Goal: Find specific page/section: Find specific page/section

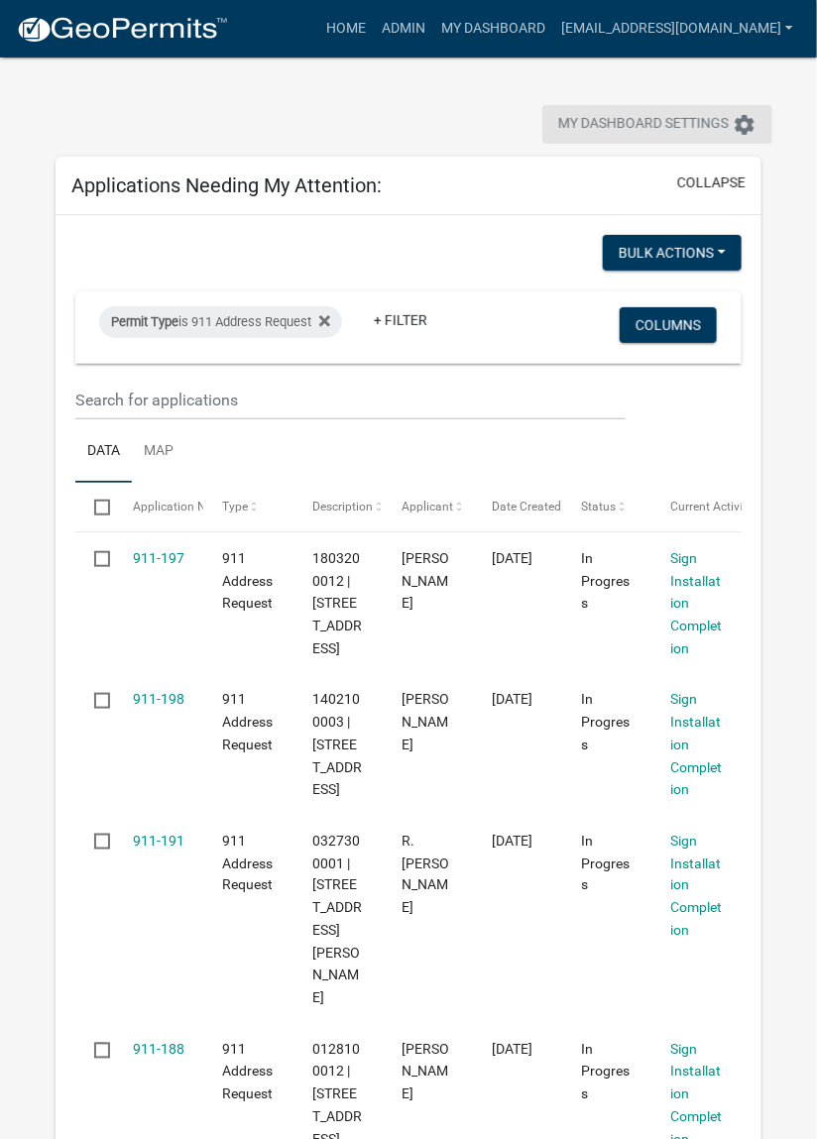
click at [637, 131] on span "My Dashboard Settings" at bounding box center [643, 125] width 171 height 24
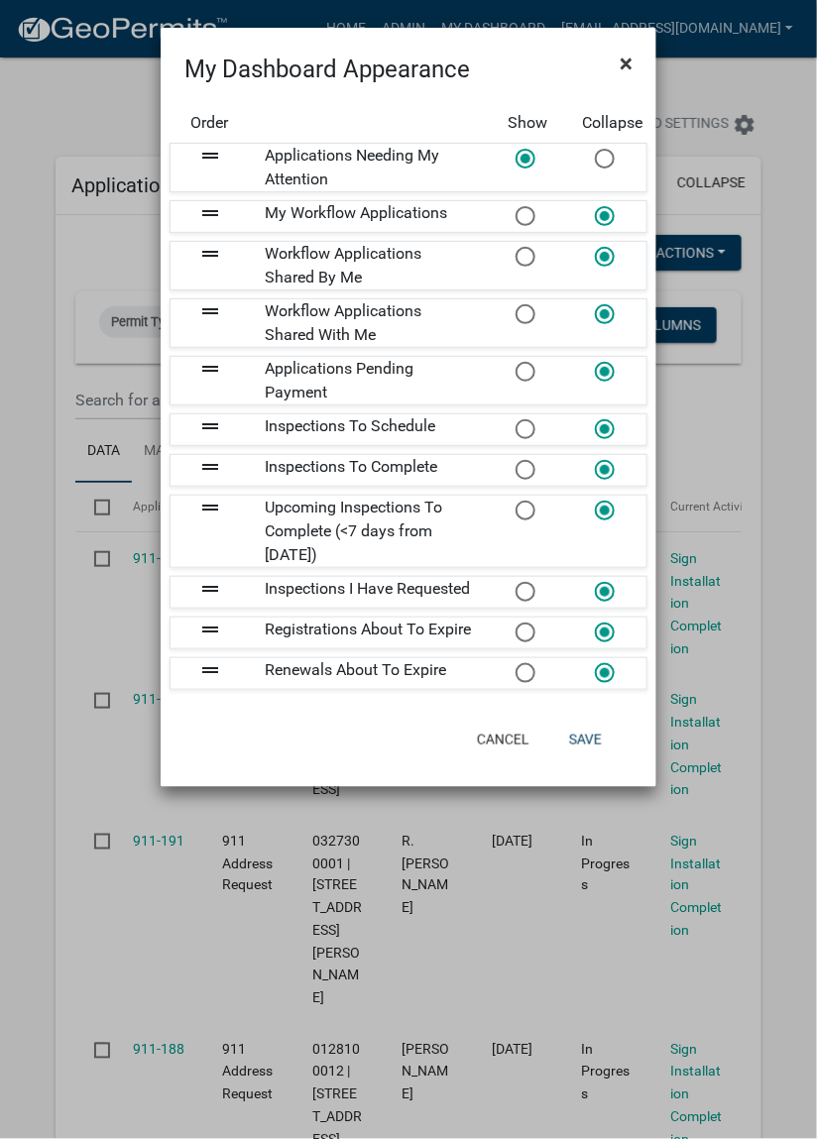
click at [641, 69] on button "×" at bounding box center [626, 64] width 45 height 56
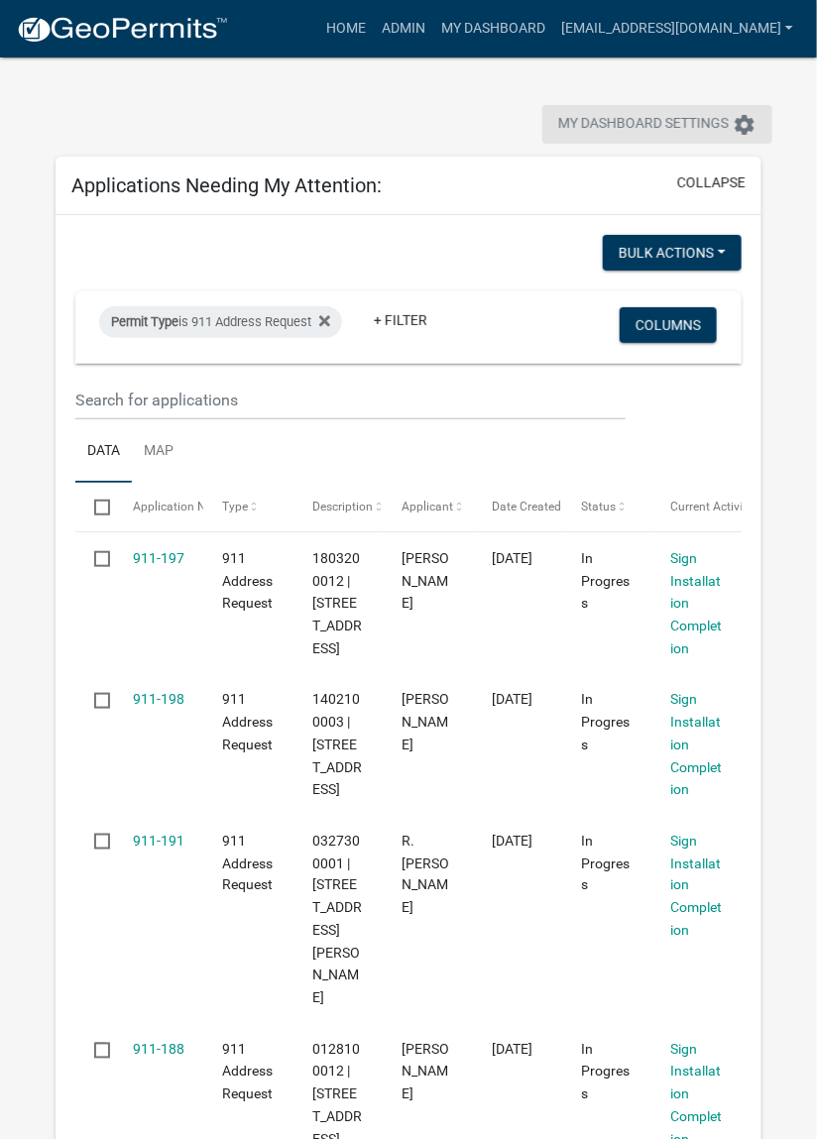
scroll to position [16, 0]
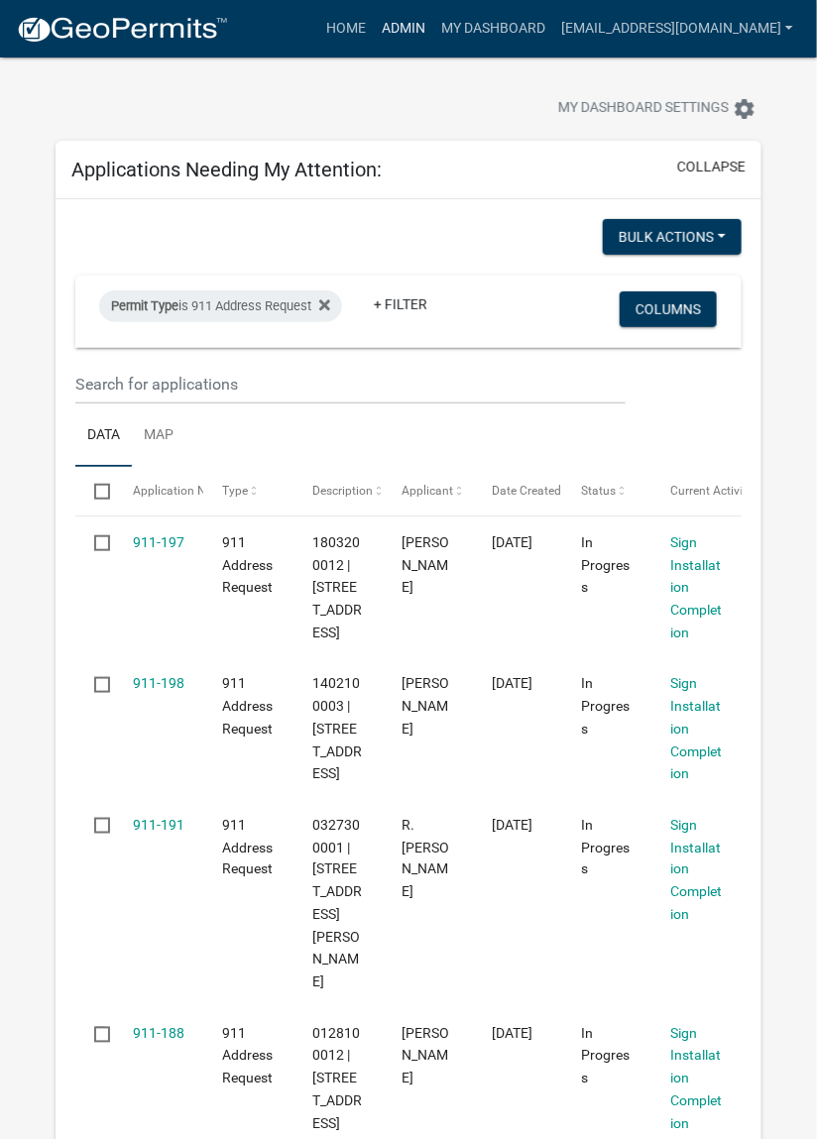
click at [433, 29] on link "Admin" at bounding box center [403, 29] width 59 height 38
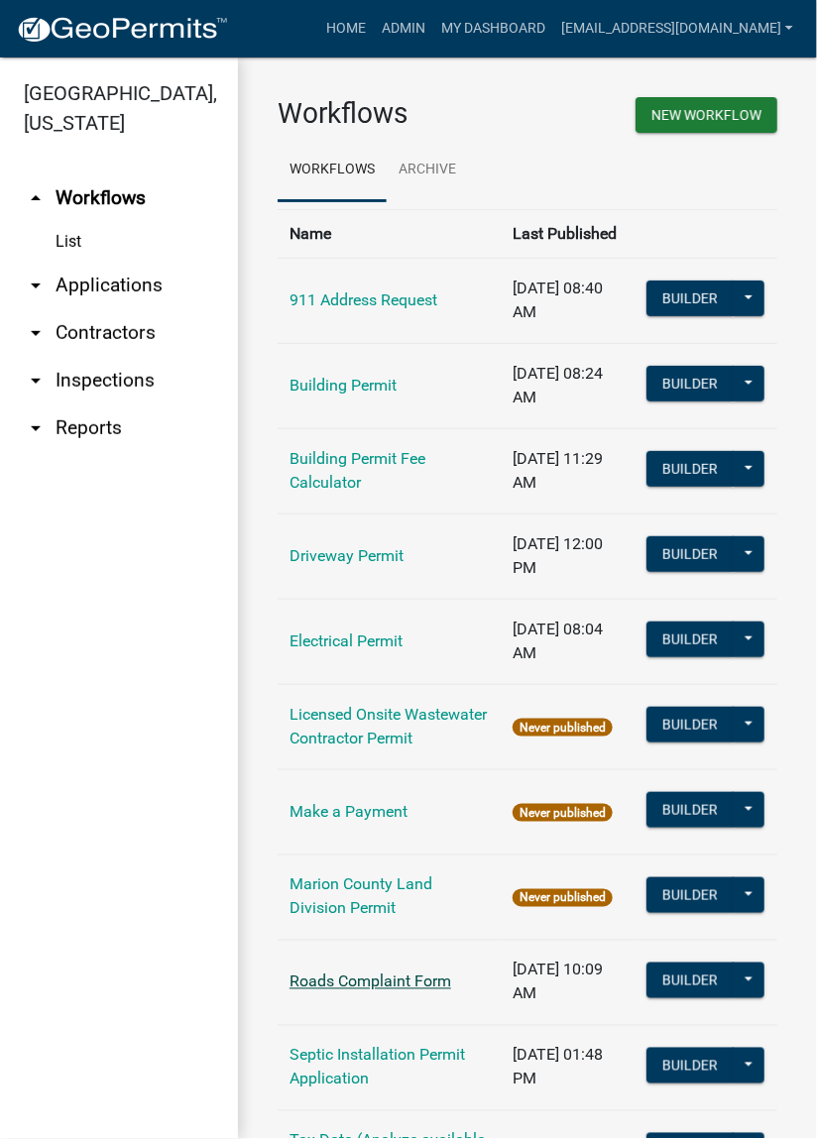
click at [366, 990] on link "Roads Complaint Form" at bounding box center [371, 982] width 162 height 19
